Goal: Find specific page/section: Find specific page/section

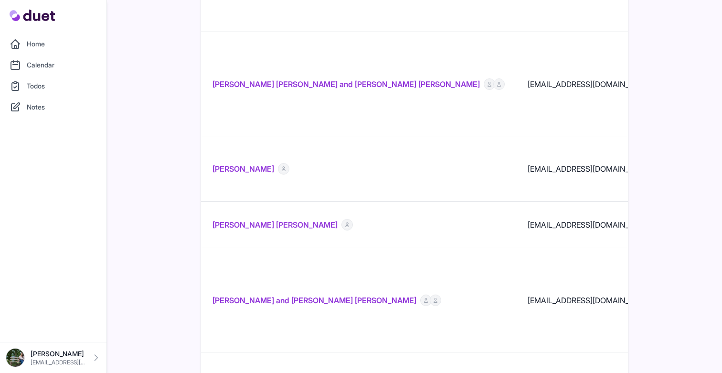
scroll to position [0, 2]
click at [45, 65] on link "Calendar" at bounding box center [53, 64] width 95 height 19
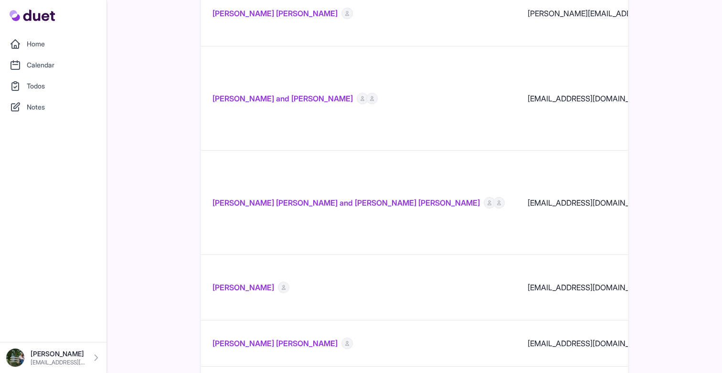
scroll to position [612, 0]
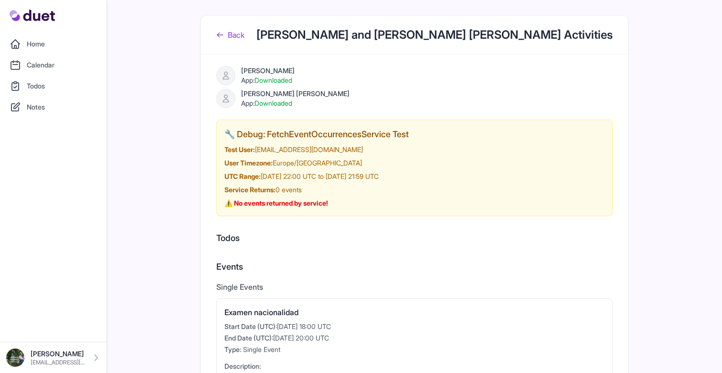
click at [231, 41] on div "Back Michelle González and Diego Álvarez González Activities" at bounding box center [414, 35] width 427 height 39
click at [235, 32] on link "Back" at bounding box center [230, 34] width 28 height 11
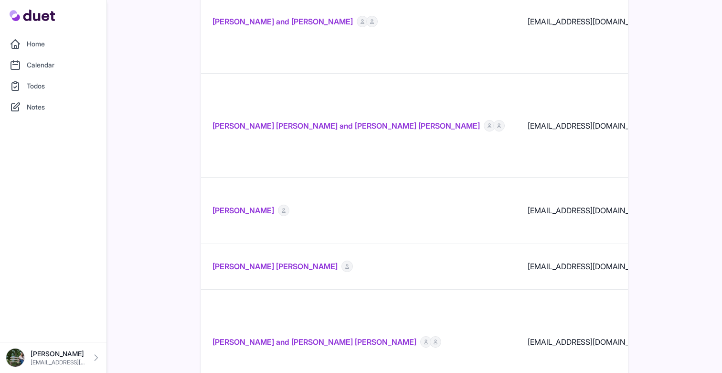
scroll to position [691, 0]
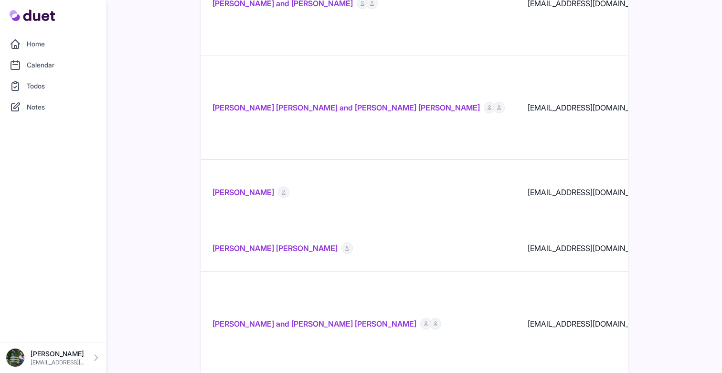
click at [303, 318] on link "[PERSON_NAME] and [PERSON_NAME] [PERSON_NAME]" at bounding box center [315, 323] width 204 height 11
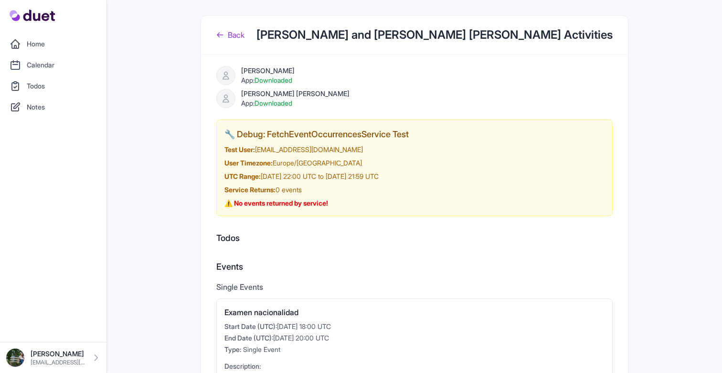
click at [236, 33] on link "Back" at bounding box center [230, 34] width 28 height 11
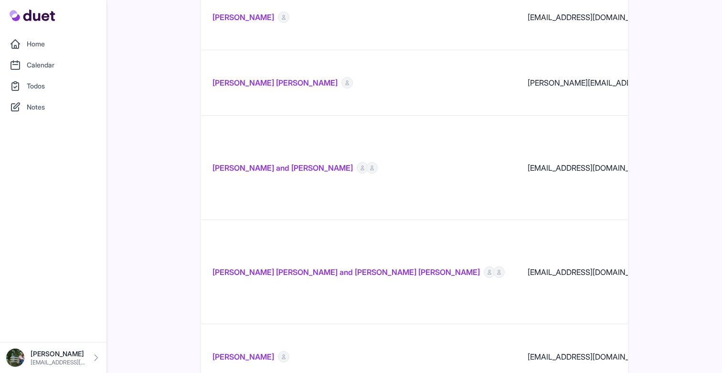
scroll to position [525, 0]
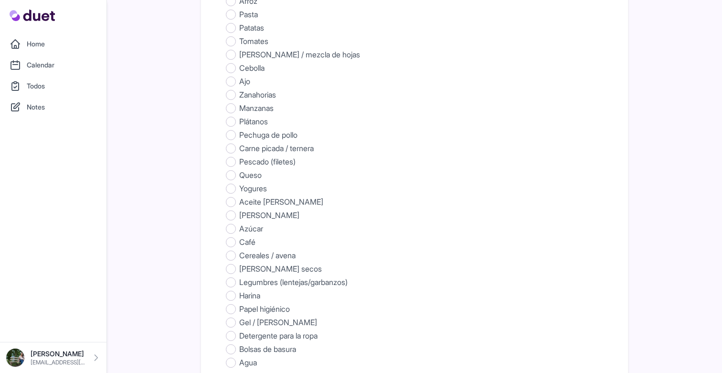
scroll to position [596, 0]
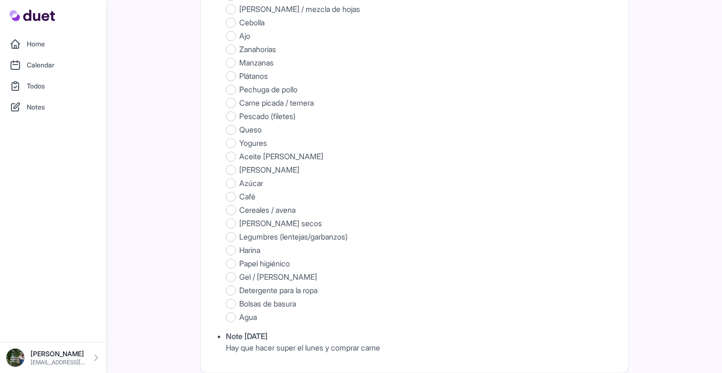
scroll to position [525, 0]
